Goal: Task Accomplishment & Management: Use online tool/utility

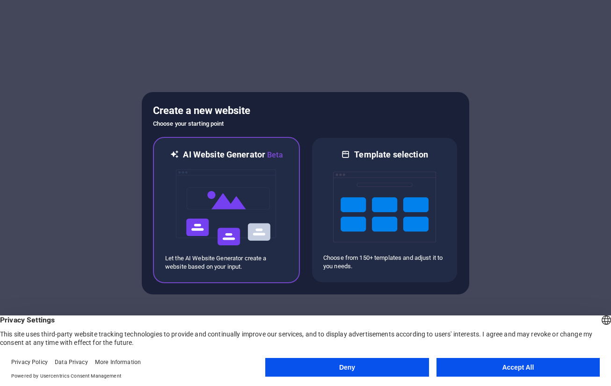
click at [197, 172] on img at bounding box center [226, 208] width 103 height 94
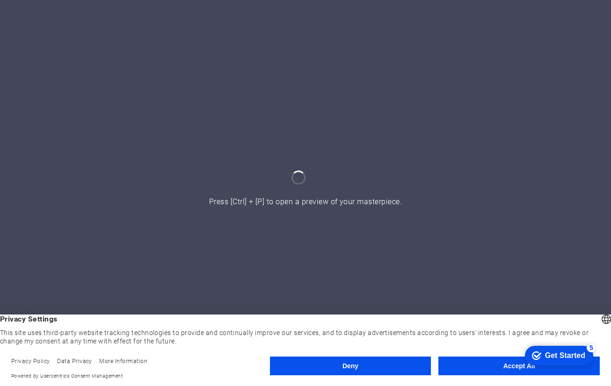
click at [462, 374] on button "Accept All" at bounding box center [518, 366] width 161 height 19
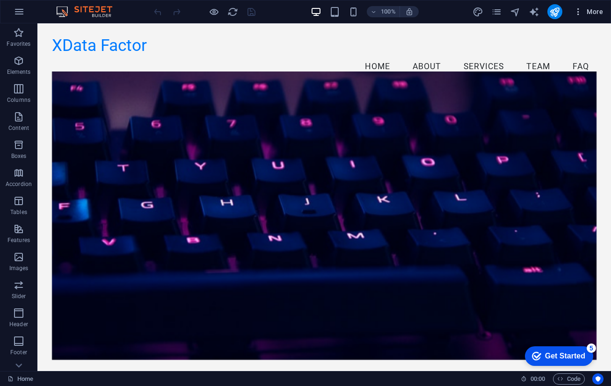
click at [585, 13] on span "More" at bounding box center [587, 11] width 29 height 9
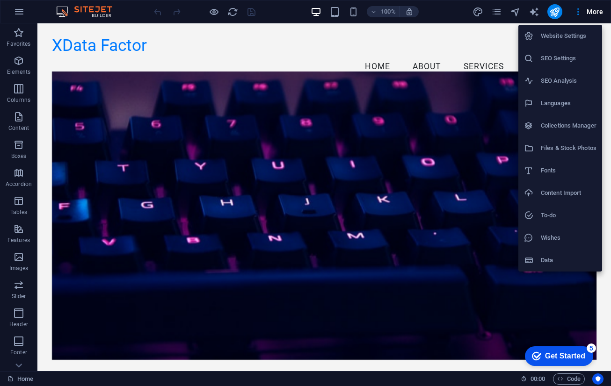
click at [407, 40] on div at bounding box center [305, 193] width 611 height 386
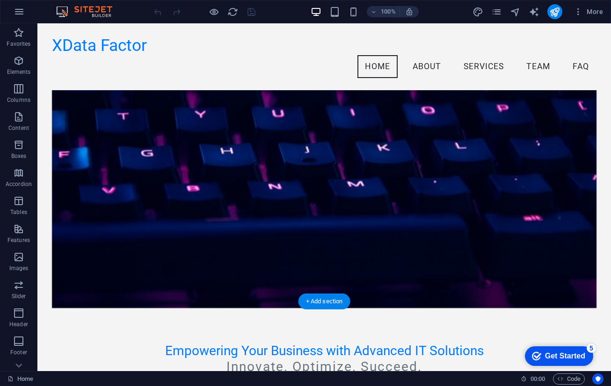
scroll to position [51, 0]
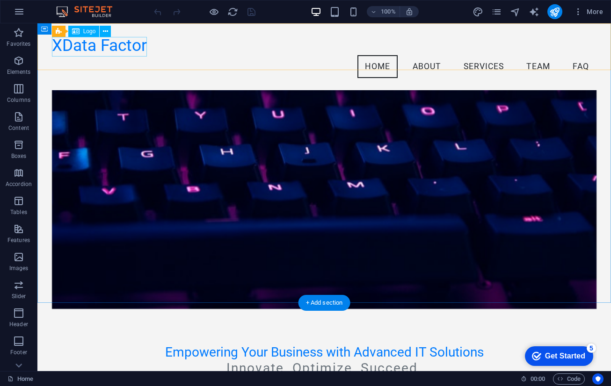
click at [85, 31] on span "Logo" at bounding box center [89, 32] width 13 height 6
click at [106, 30] on icon at bounding box center [105, 32] width 5 height 10
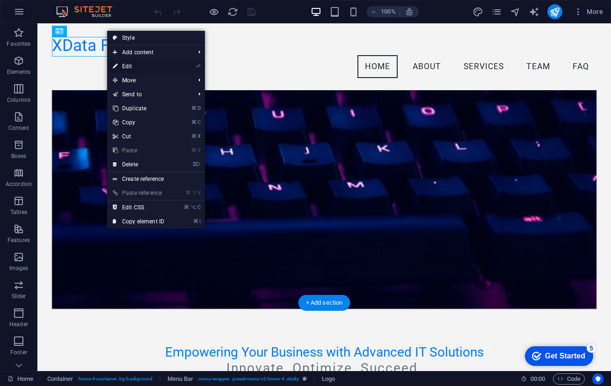
click at [152, 66] on link "⏎ Edit" at bounding box center [138, 66] width 63 height 14
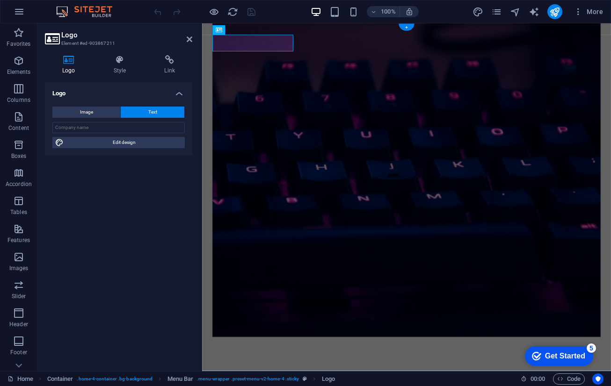
scroll to position [0, 0]
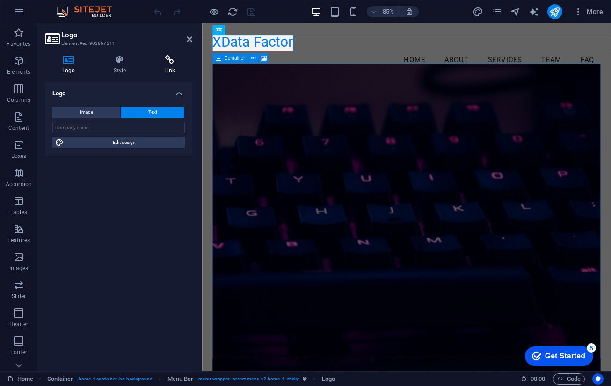
click at [166, 58] on icon at bounding box center [169, 59] width 45 height 9
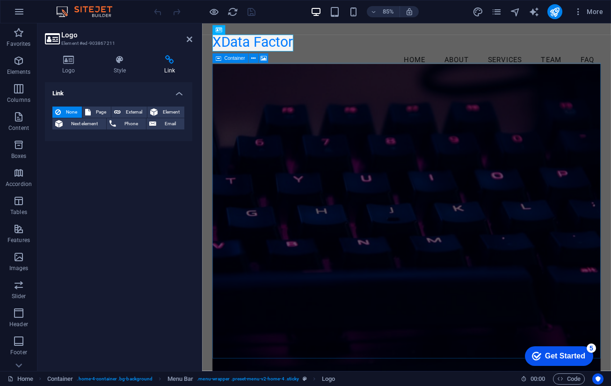
click at [186, 41] on header "Logo Element #ed-903867211" at bounding box center [118, 35] width 147 height 24
click at [189, 40] on icon at bounding box center [190, 39] width 6 height 7
